Goal: Task Accomplishment & Management: Complete application form

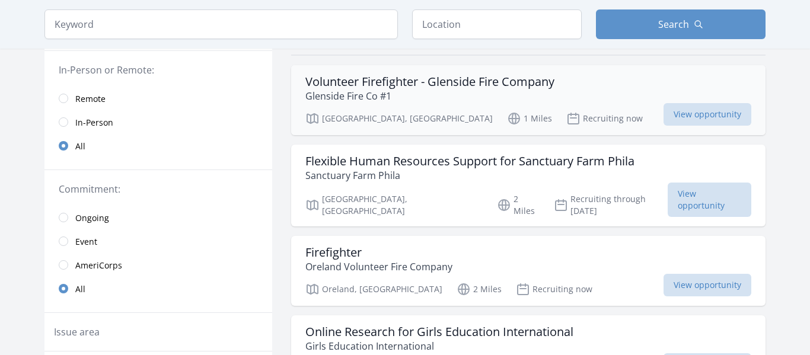
scroll to position [104, 0]
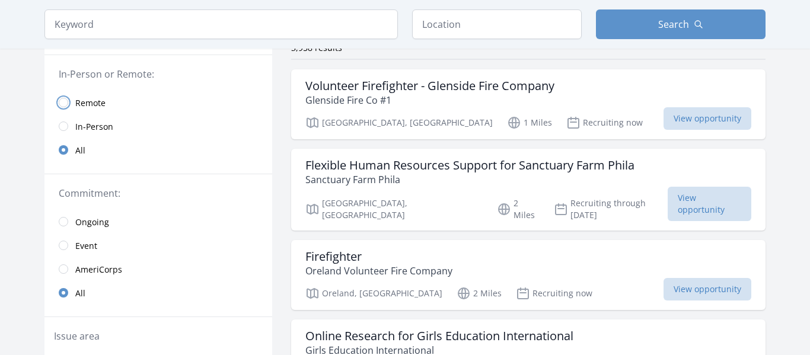
click at [65, 104] on input "radio" at bounding box center [63, 102] width 9 height 9
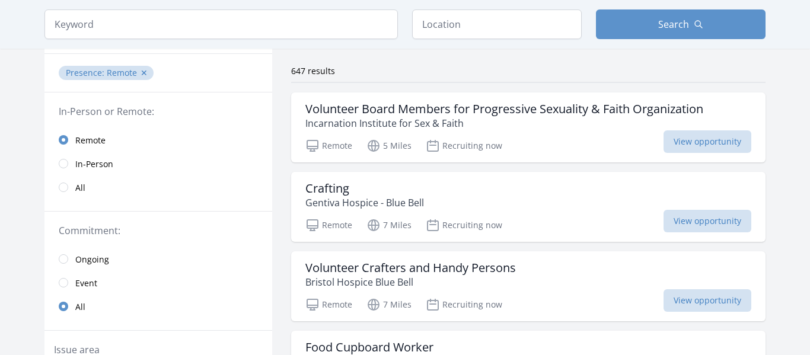
scroll to position [84, 0]
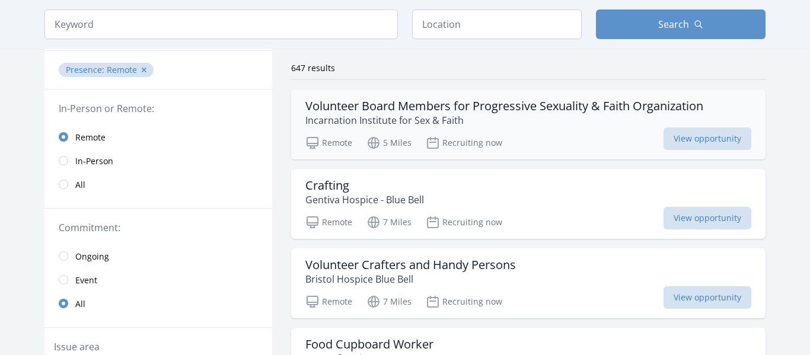
click at [599, 141] on div "Remote 5 Miles Recruiting now View opportunity" at bounding box center [528, 141] width 446 height 18
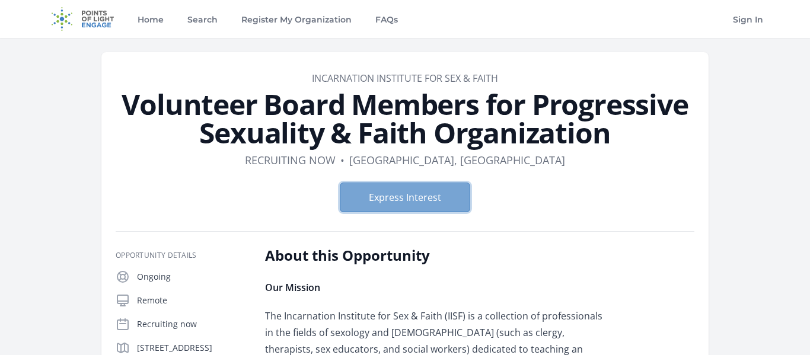
click at [400, 202] on button "Express Interest" at bounding box center [405, 198] width 130 height 30
